Goal: Task Accomplishment & Management: Use online tool/utility

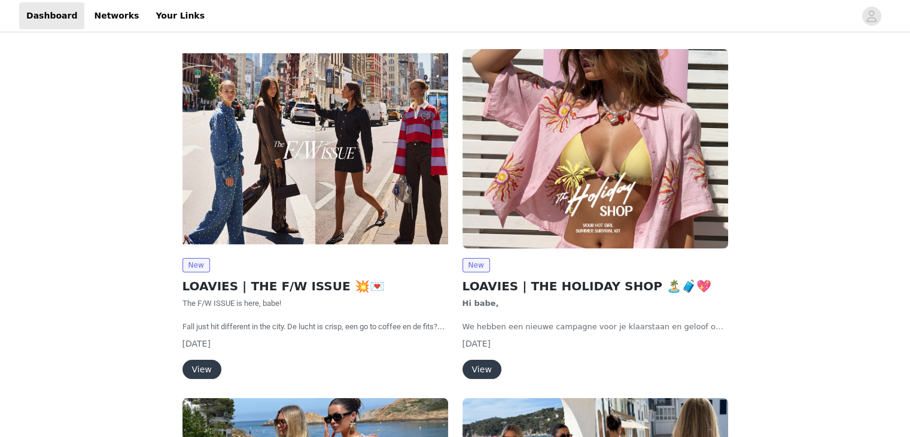
click at [291, 132] on img at bounding box center [316, 148] width 266 height 199
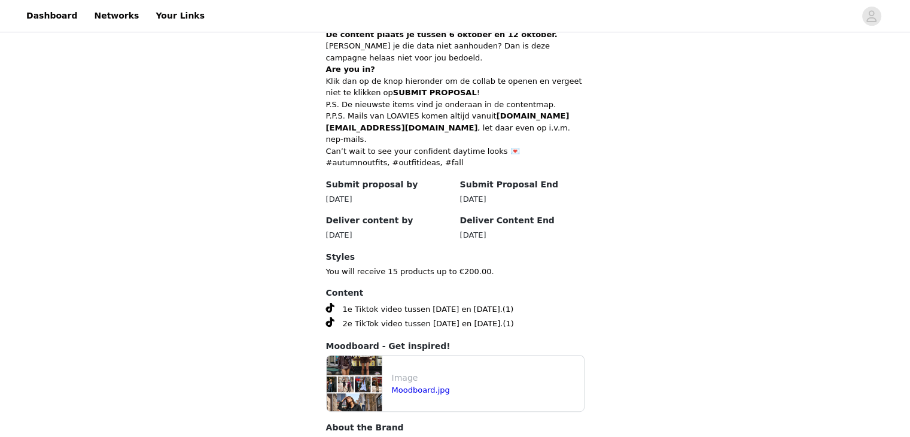
scroll to position [572, 0]
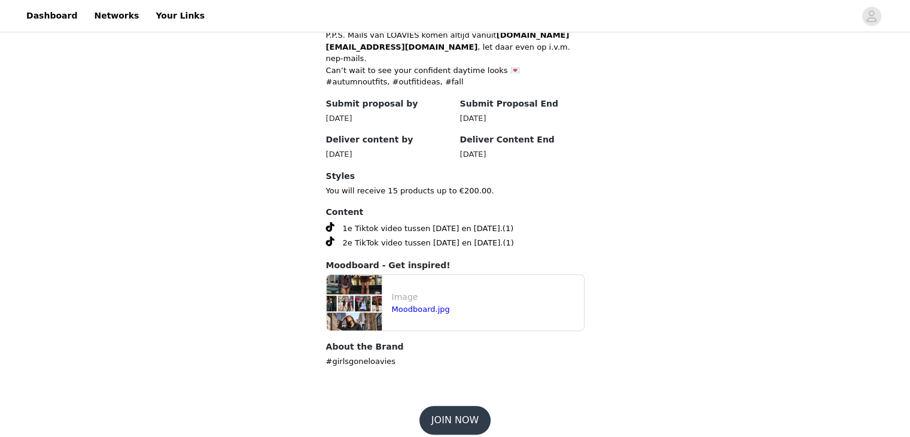
click at [463, 406] on button "JOIN NOW" at bounding box center [455, 420] width 71 height 29
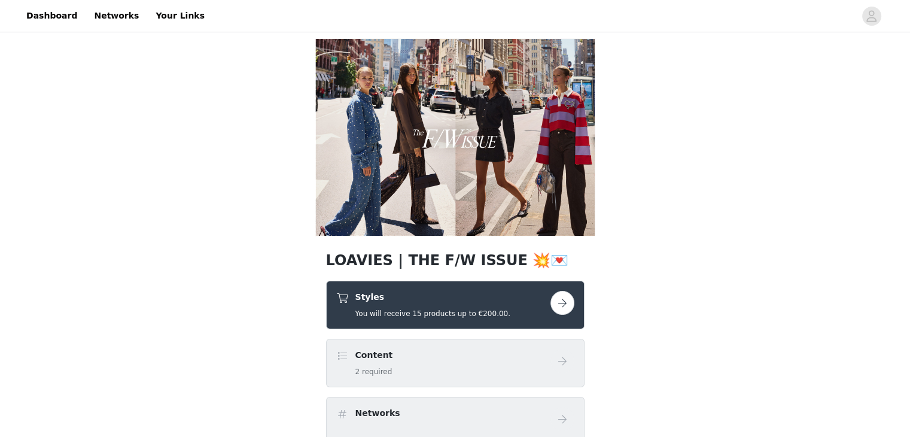
click at [566, 297] on button "button" at bounding box center [563, 303] width 24 height 24
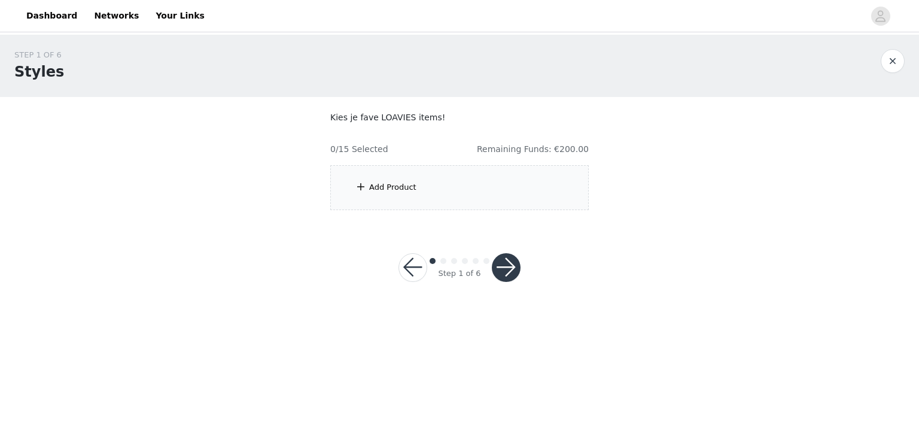
click at [396, 176] on div "Add Product" at bounding box center [459, 187] width 259 height 45
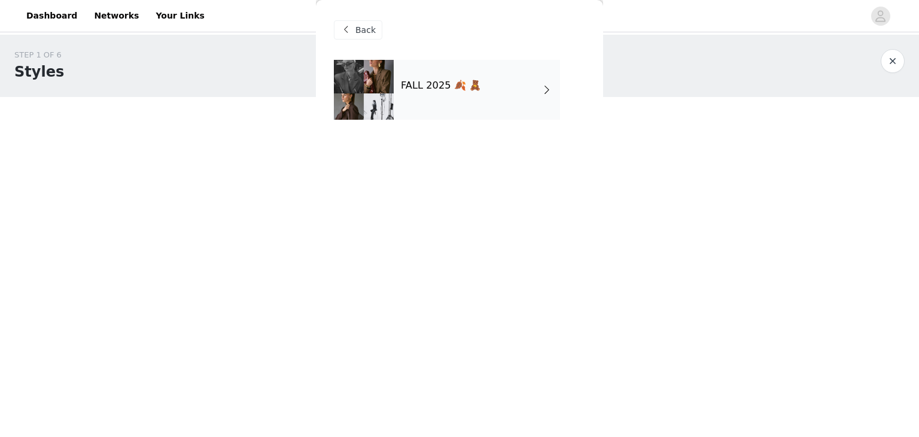
click at [474, 77] on div "FALL 2025 🍂 🧸" at bounding box center [477, 90] width 166 height 60
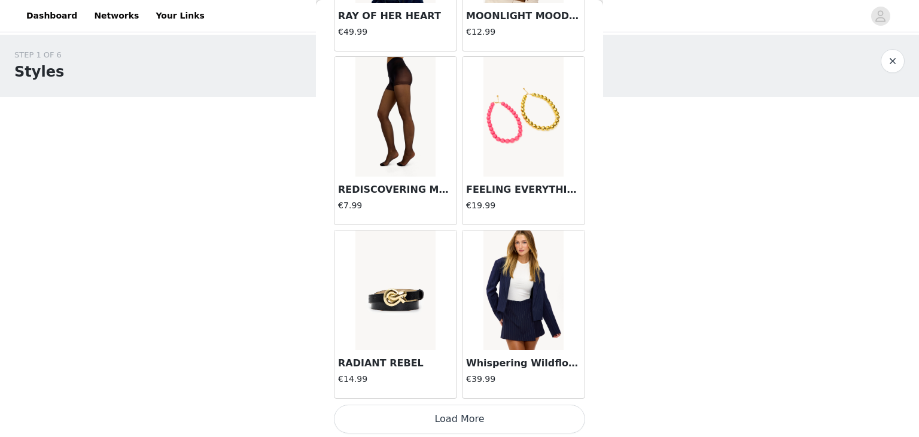
scroll to position [1391, 0]
click at [480, 423] on button "Load More" at bounding box center [459, 419] width 251 height 29
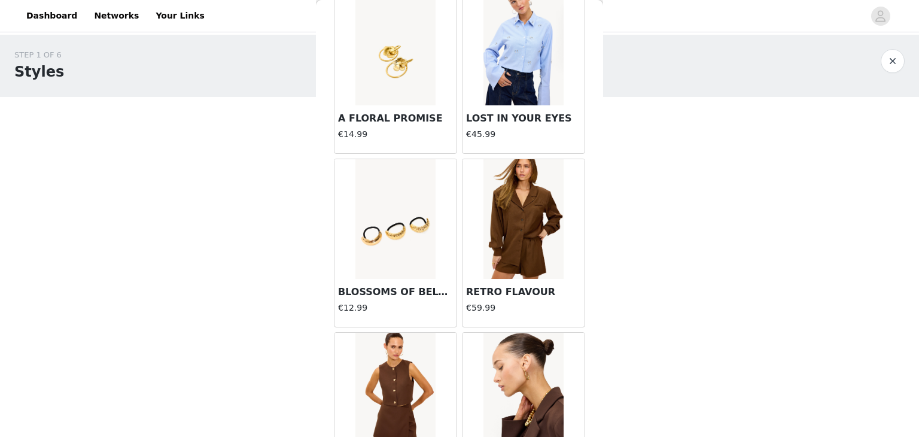
scroll to position [3125, 0]
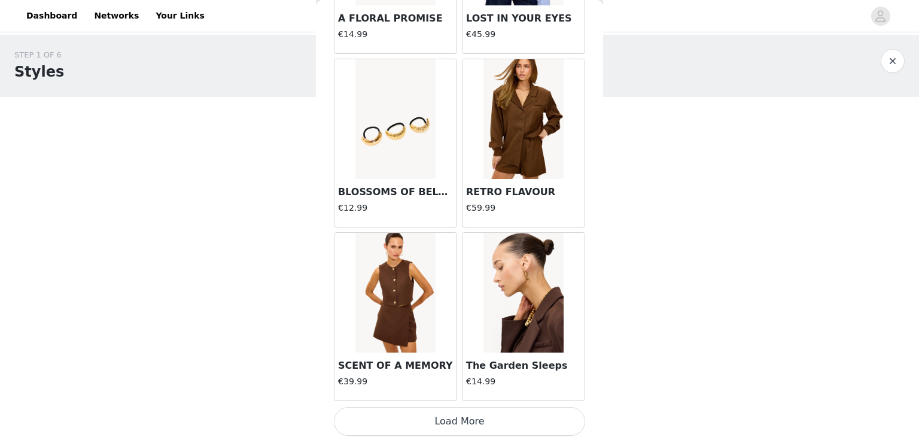
click at [467, 417] on button "Load More" at bounding box center [459, 421] width 251 height 29
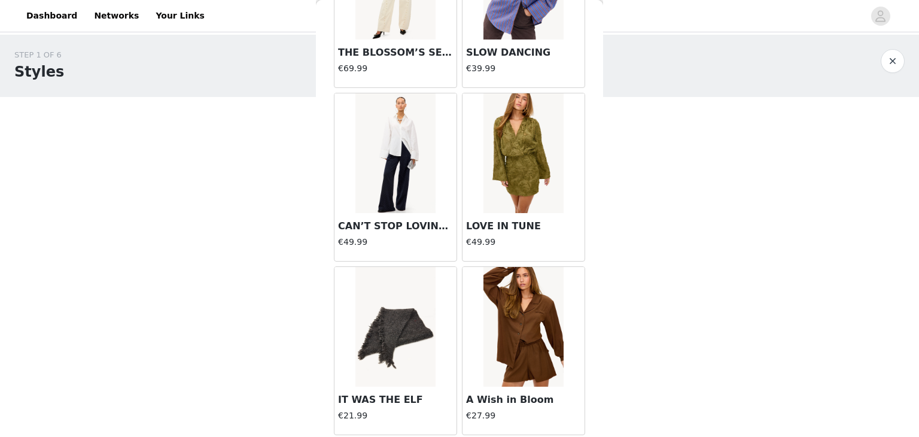
scroll to position [4858, 0]
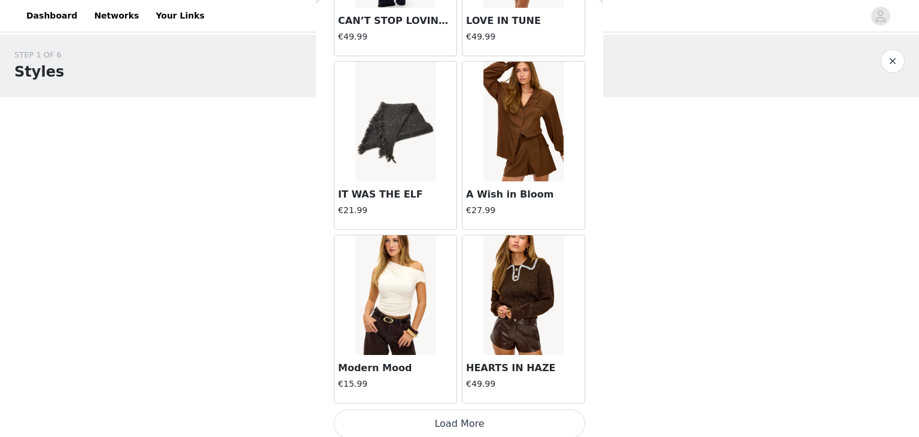
click at [451, 410] on button "Load More" at bounding box center [459, 423] width 251 height 29
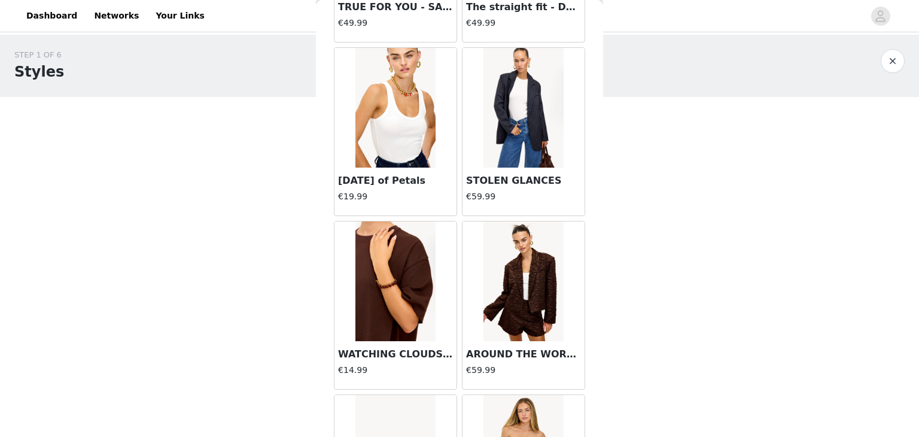
scroll to position [6591, 0]
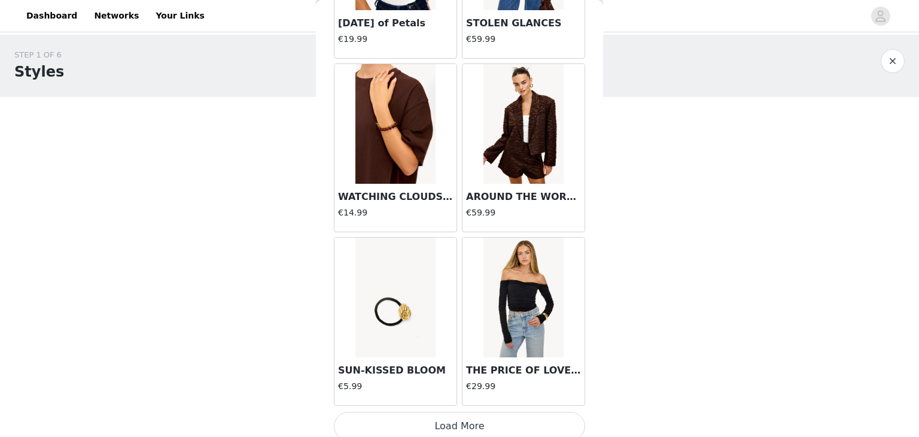
click at [456, 418] on button "Load More" at bounding box center [459, 426] width 251 height 29
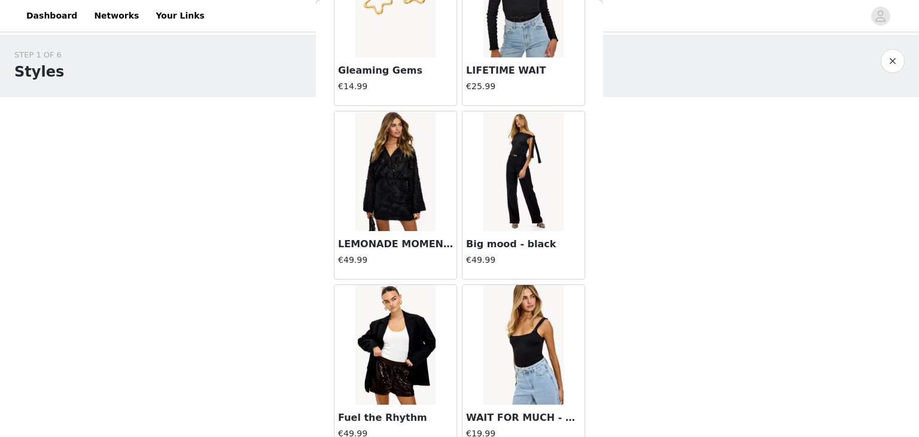
scroll to position [8324, 0]
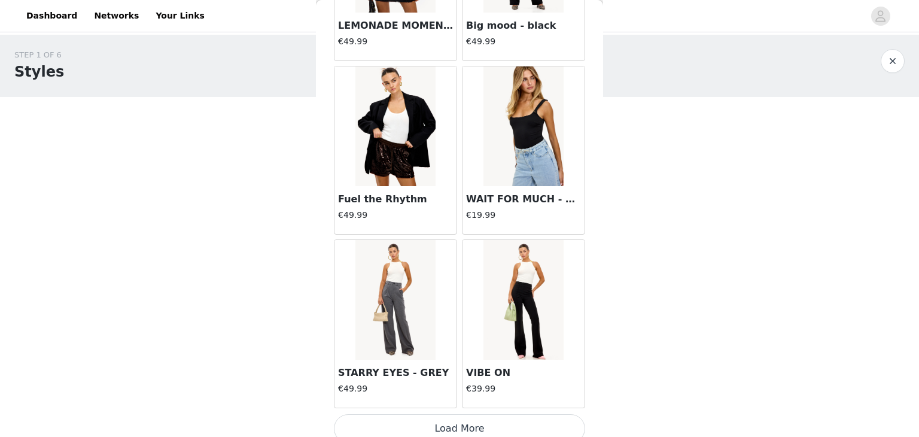
click at [448, 427] on button "Load More" at bounding box center [459, 428] width 251 height 29
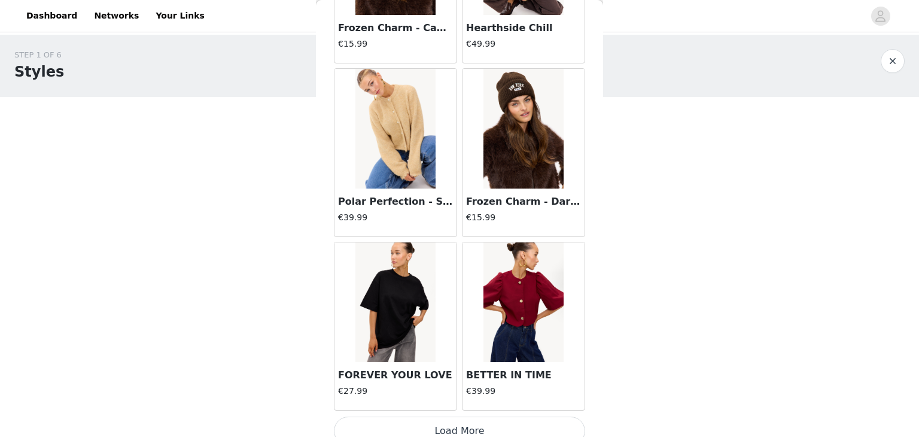
scroll to position [10057, 0]
click at [431, 418] on button "Load More" at bounding box center [459, 431] width 251 height 29
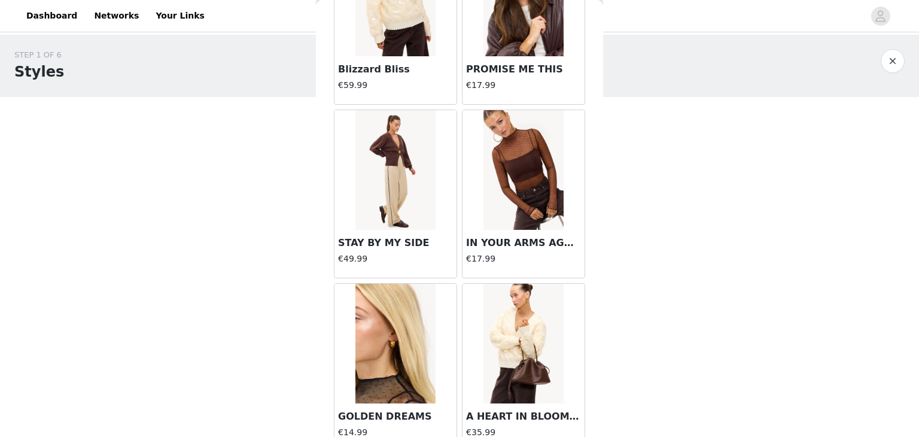
scroll to position [11791, 0]
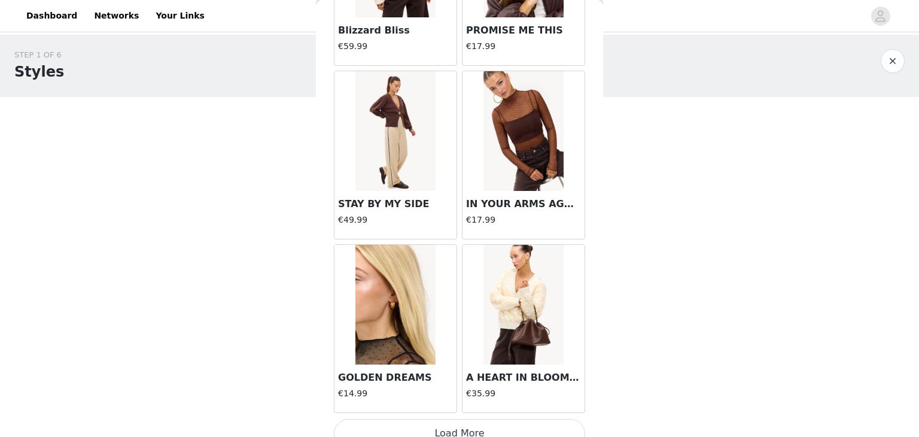
click at [442, 419] on button "Load More" at bounding box center [459, 433] width 251 height 29
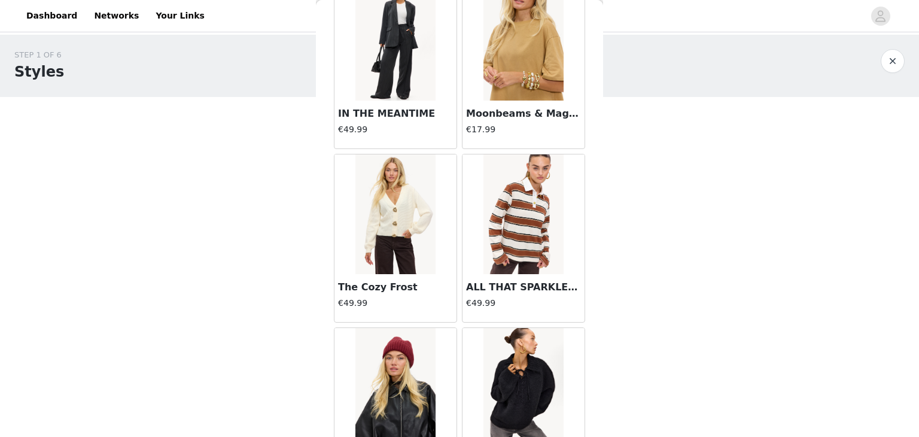
scroll to position [13524, 0]
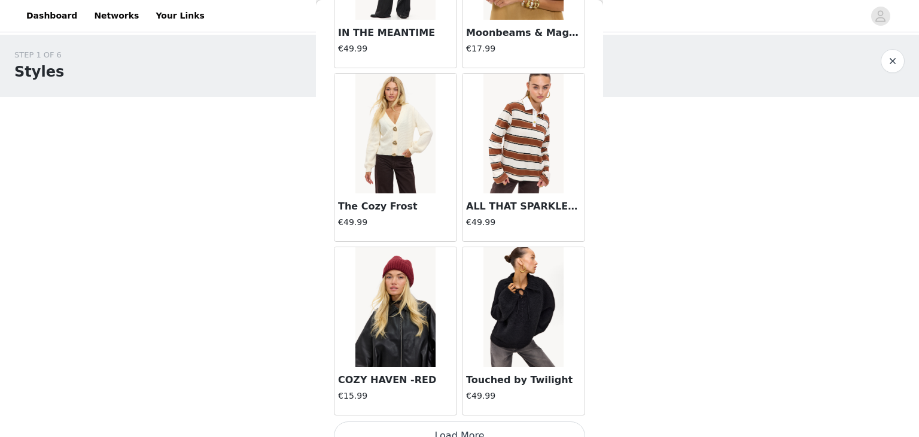
click at [424, 423] on button "Load More" at bounding box center [459, 435] width 251 height 29
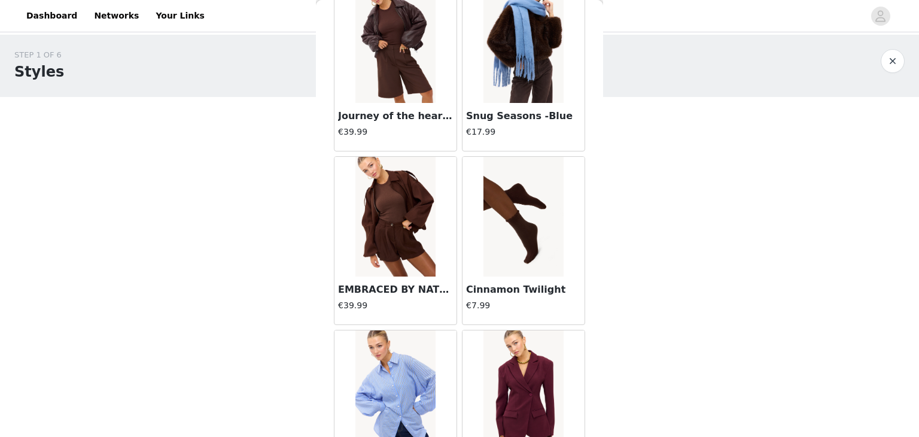
scroll to position [15257, 0]
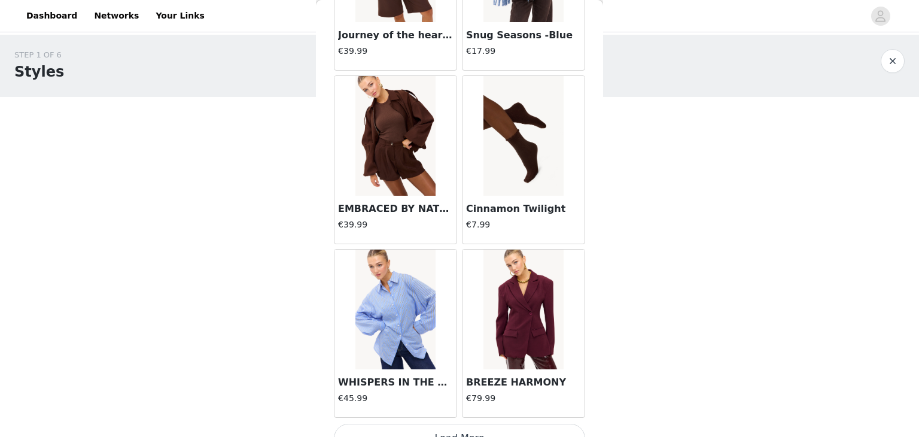
click at [425, 424] on button "Load More" at bounding box center [459, 438] width 251 height 29
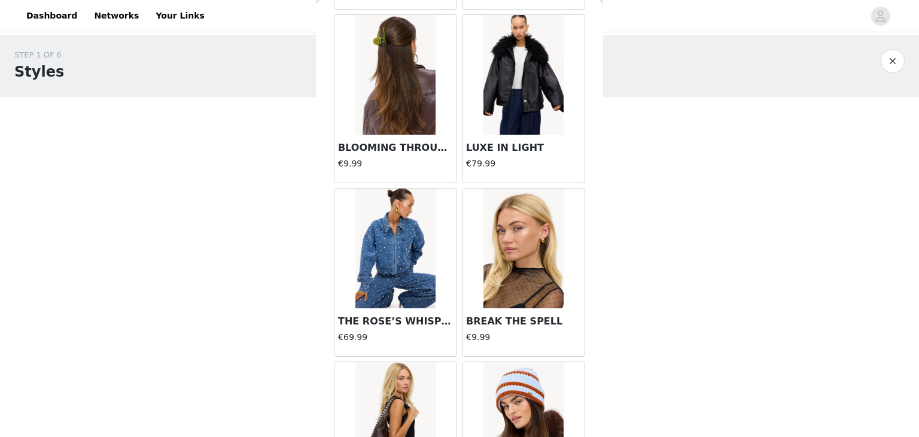
scroll to position [16990, 0]
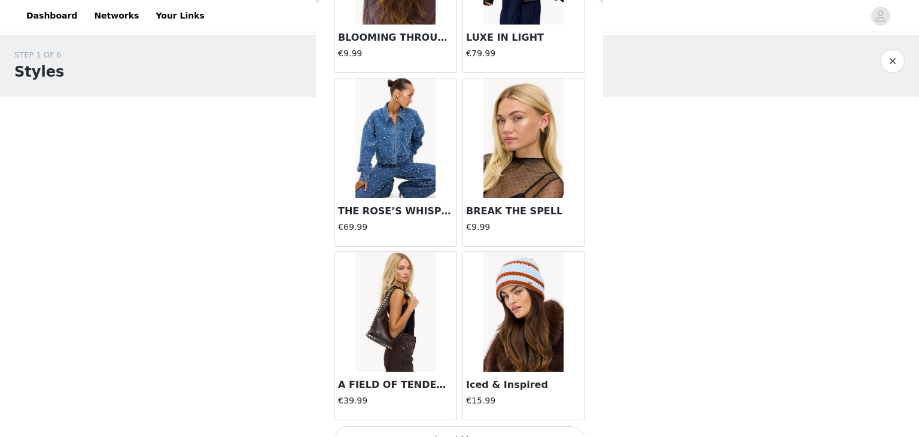
click at [433, 426] on button "Load More" at bounding box center [459, 440] width 251 height 29
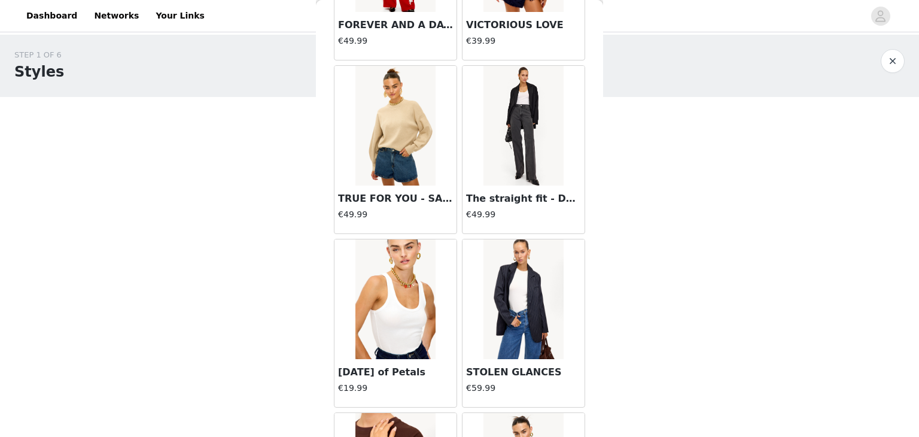
scroll to position [6243, 0]
click at [399, 132] on img at bounding box center [395, 125] width 80 height 120
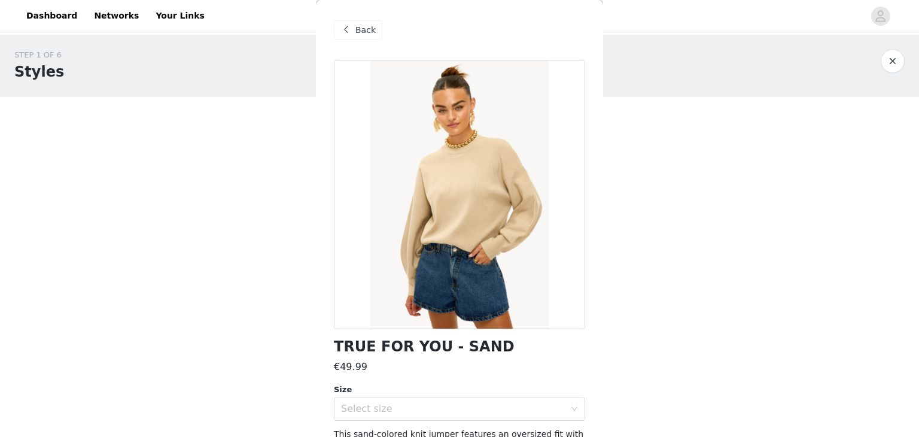
scroll to position [91, 0]
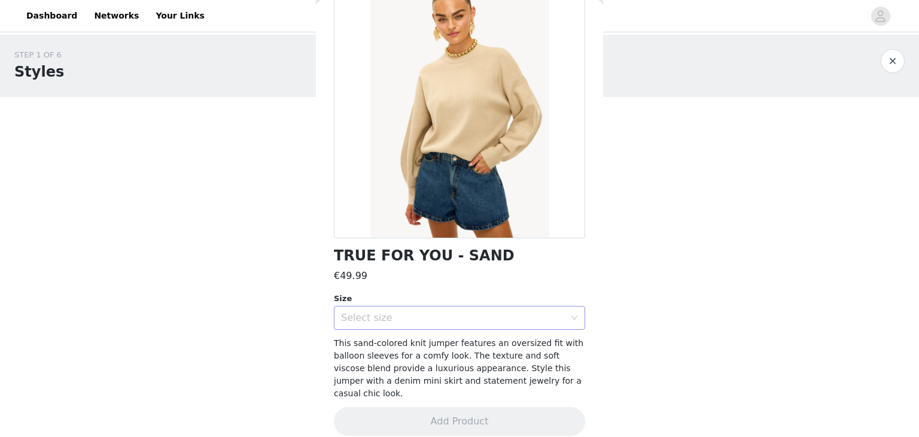
click at [433, 318] on div "Select size" at bounding box center [453, 318] width 224 height 12
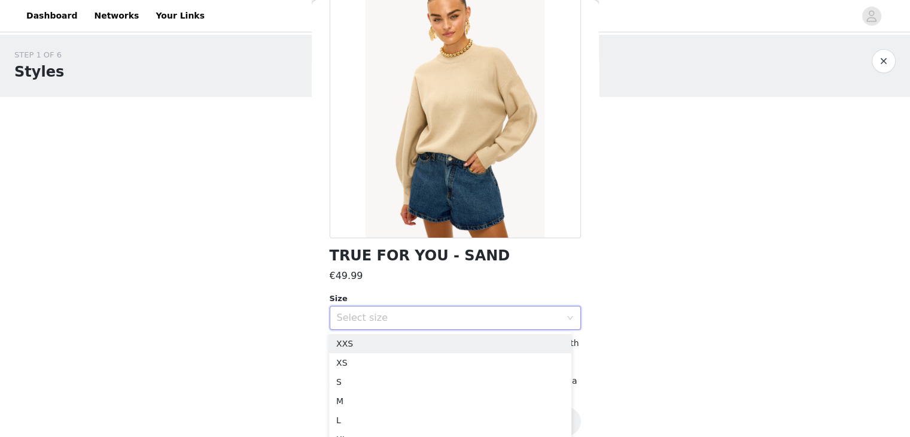
click at [448, 122] on div at bounding box center [455, 103] width 251 height 269
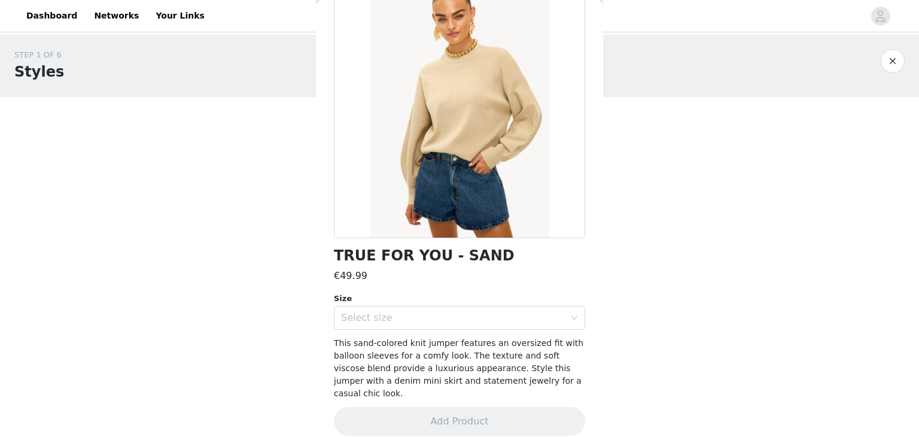
click at [448, 122] on div at bounding box center [459, 103] width 251 height 269
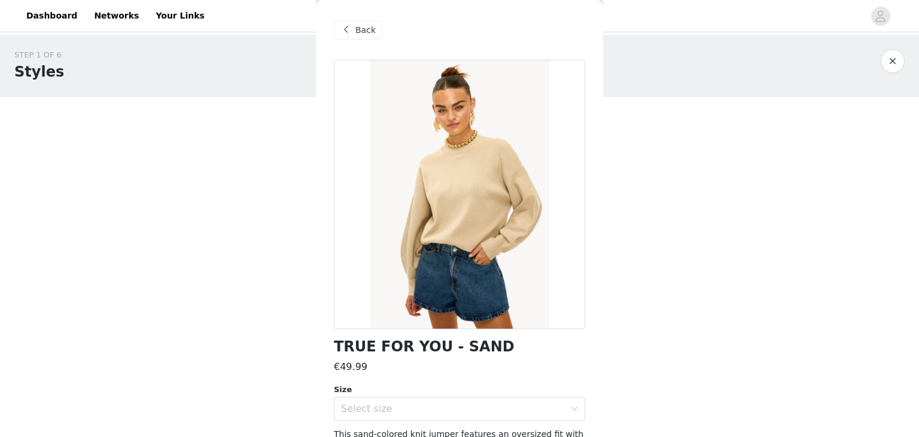
click at [366, 25] on span "Back" at bounding box center [365, 30] width 20 height 13
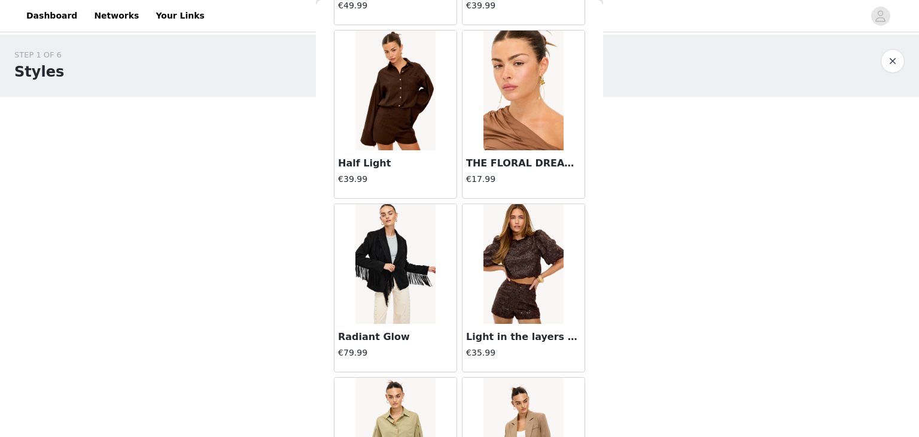
scroll to position [8708, 0]
